Goal: Find specific page/section: Find specific page/section

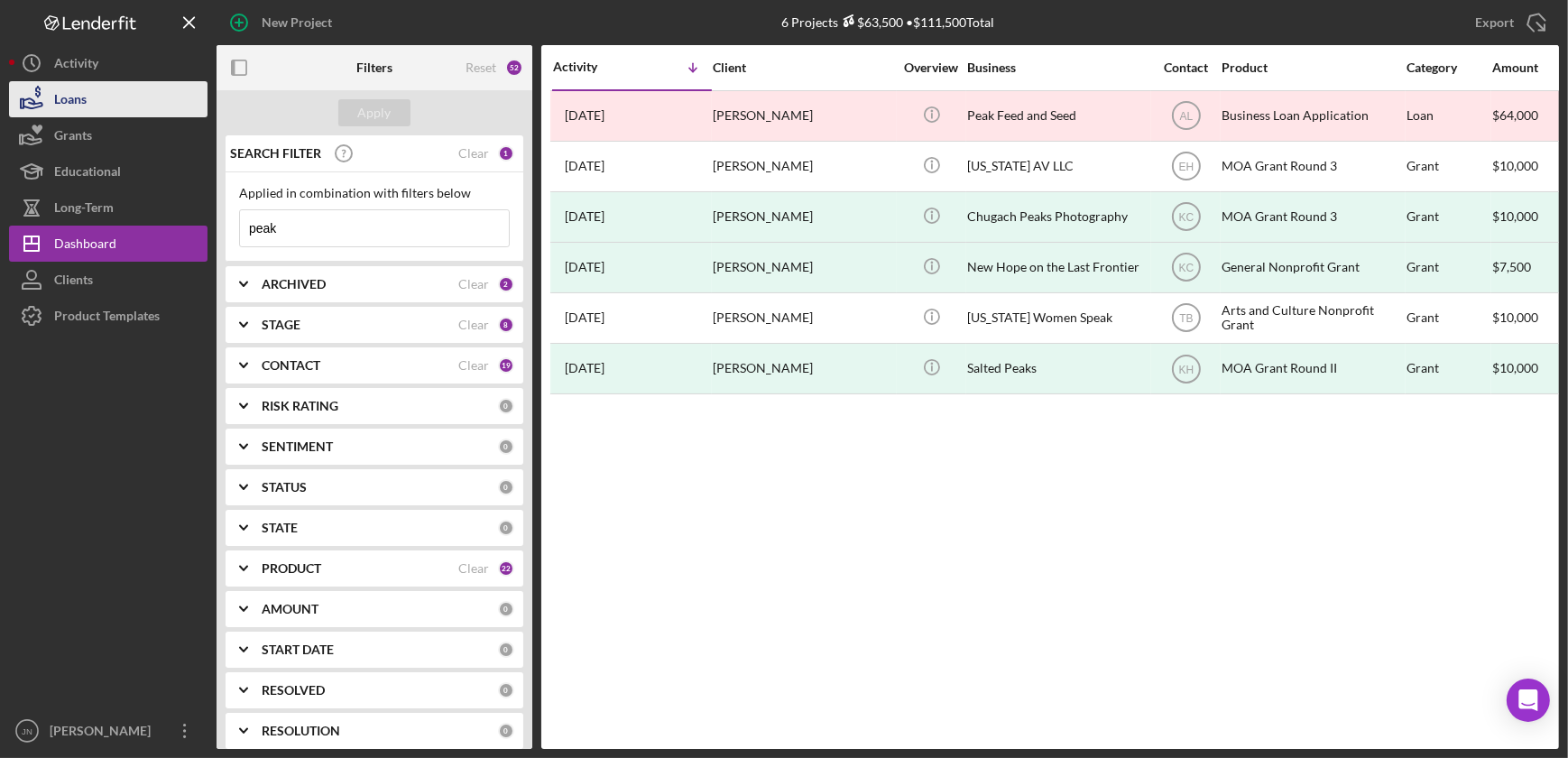
click at [67, 107] on div "Loans" at bounding box center [71, 101] width 32 height 41
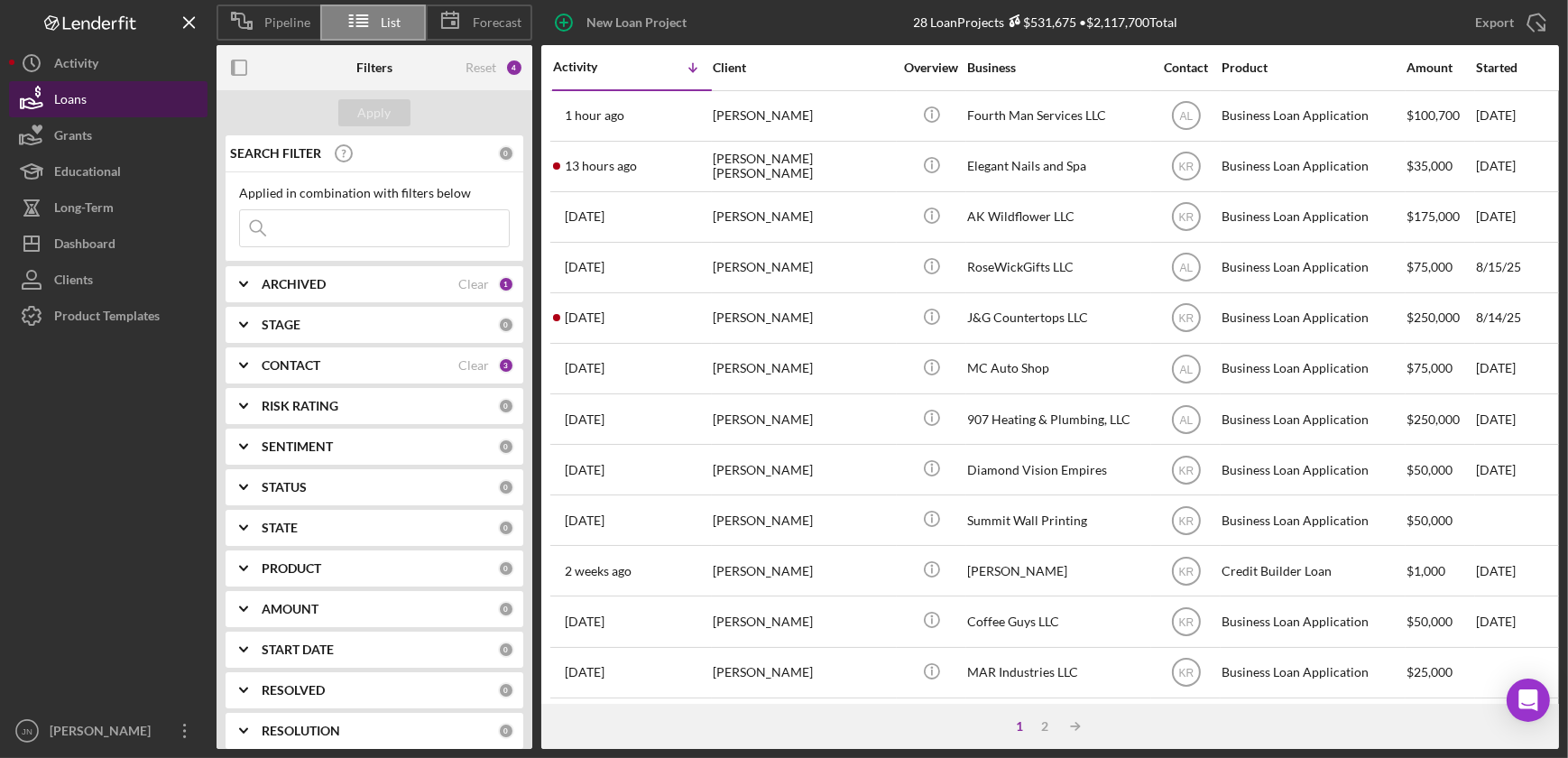
click at [62, 97] on div "Loans" at bounding box center [71, 101] width 32 height 41
